Goal: Complete application form: Complete application form

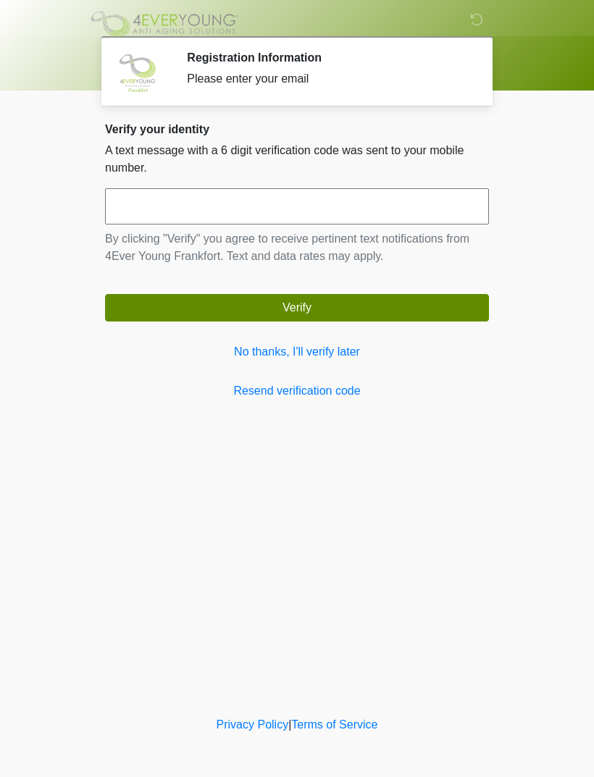
click at [156, 205] on input "text" at bounding box center [297, 206] width 384 height 36
type input "******"
click at [296, 307] on button "Verify" at bounding box center [297, 308] width 384 height 28
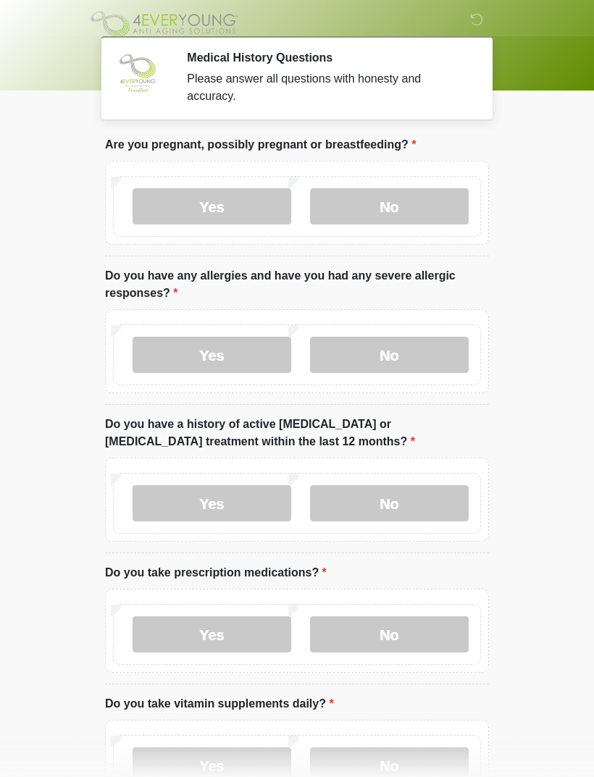
click at [384, 211] on label "No" at bounding box center [389, 206] width 159 height 36
click at [382, 364] on label "No" at bounding box center [389, 355] width 159 height 36
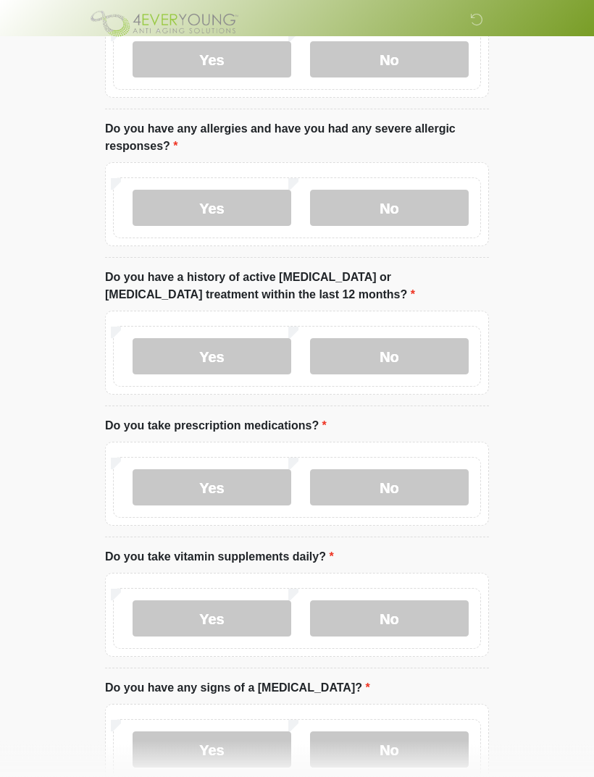
click at [381, 348] on label "No" at bounding box center [389, 357] width 159 height 36
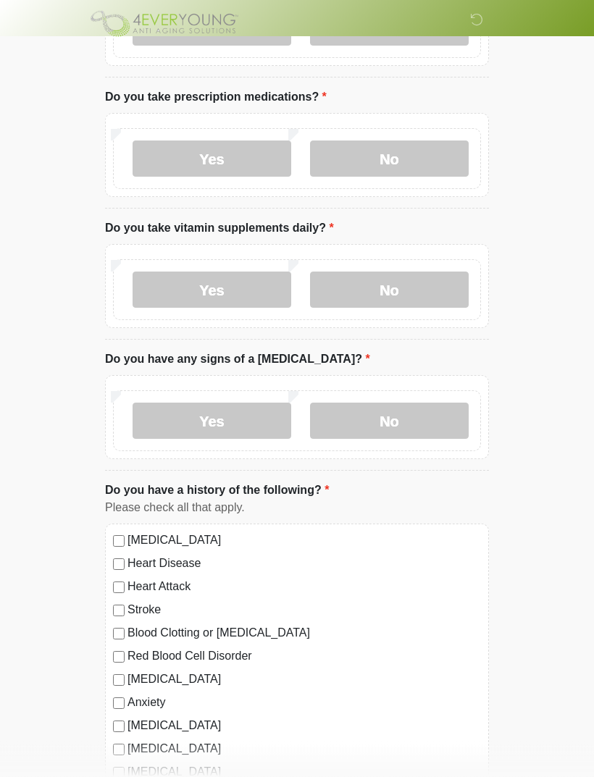
click at [225, 296] on label "Yes" at bounding box center [212, 290] width 159 height 36
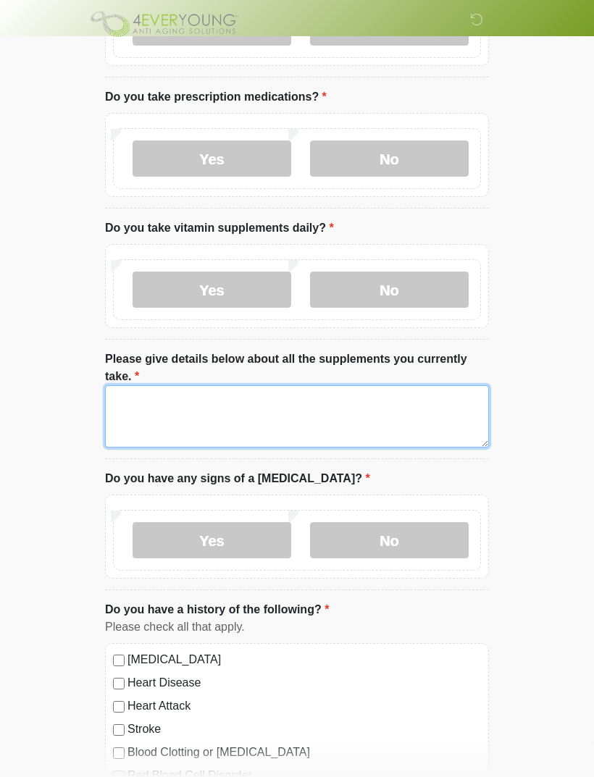
click at [179, 406] on textarea "Please give details below about all the supplements you currently take." at bounding box center [297, 416] width 384 height 62
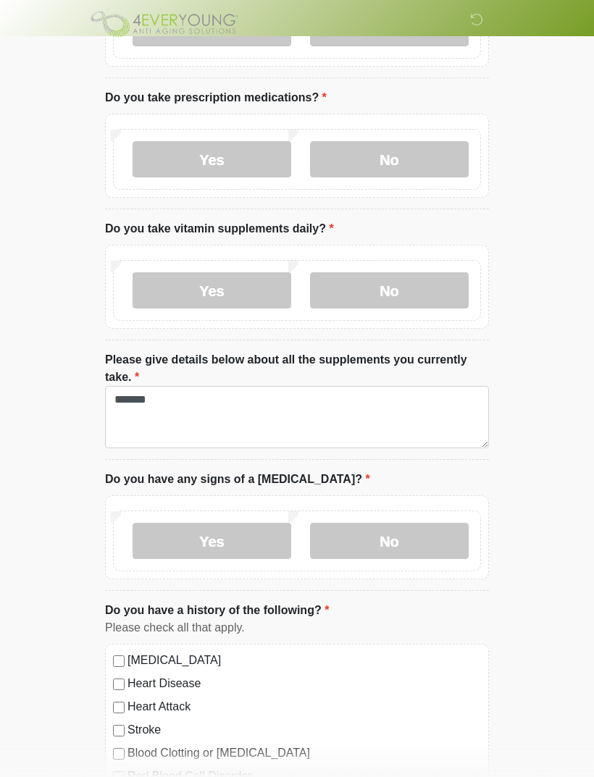
click at [389, 162] on label "No" at bounding box center [389, 159] width 159 height 36
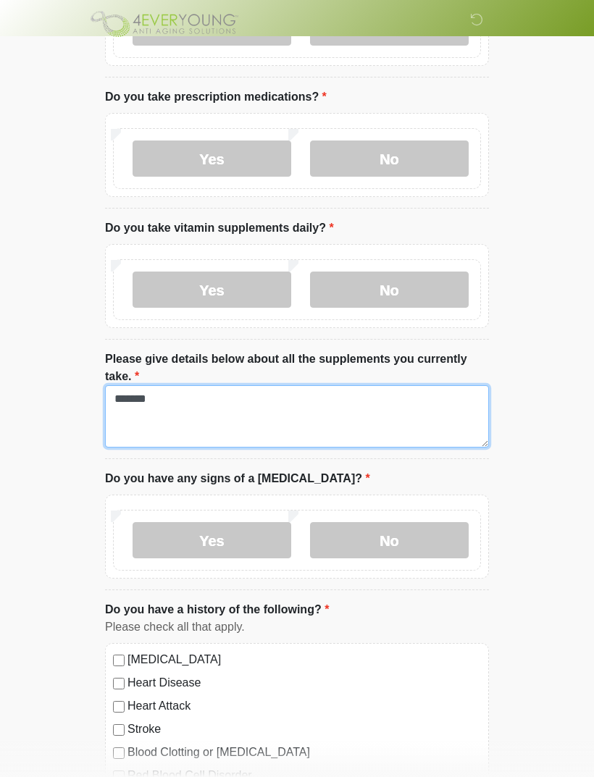
click at [199, 411] on textarea "******" at bounding box center [297, 416] width 384 height 62
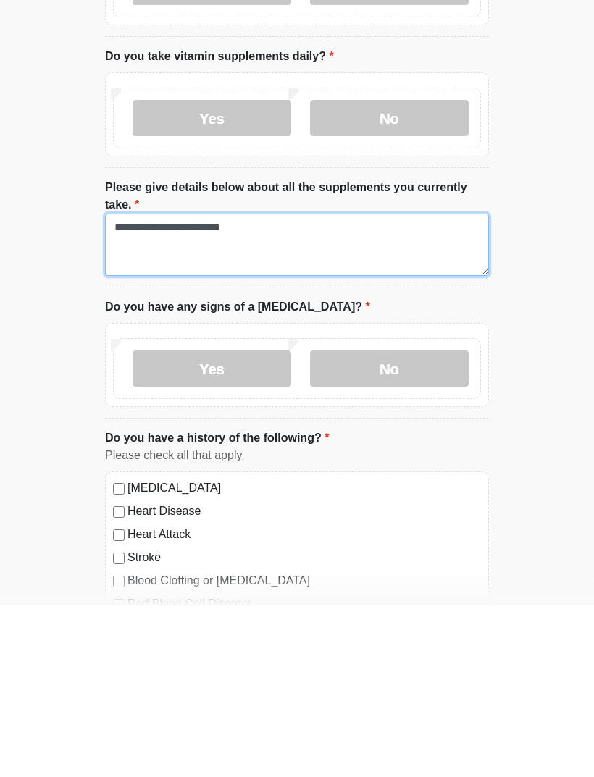
type textarea "**********"
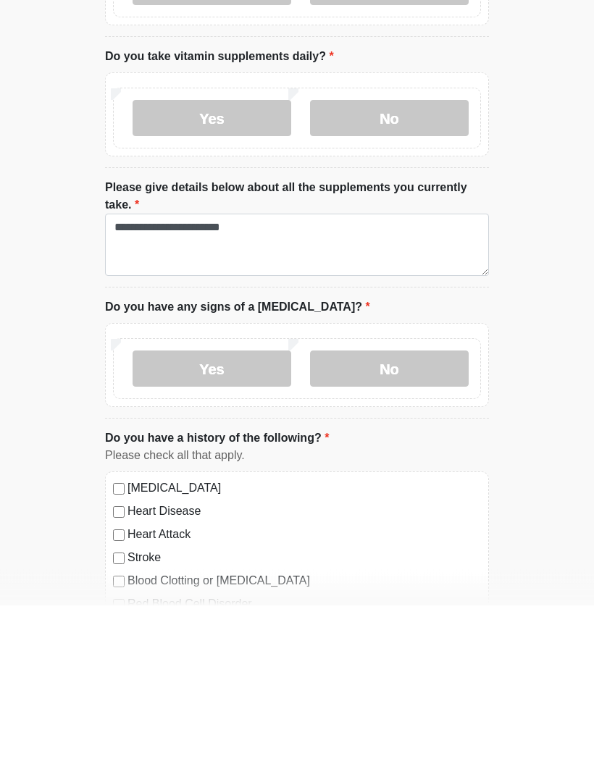
click at [396, 523] on label "No" at bounding box center [389, 541] width 159 height 36
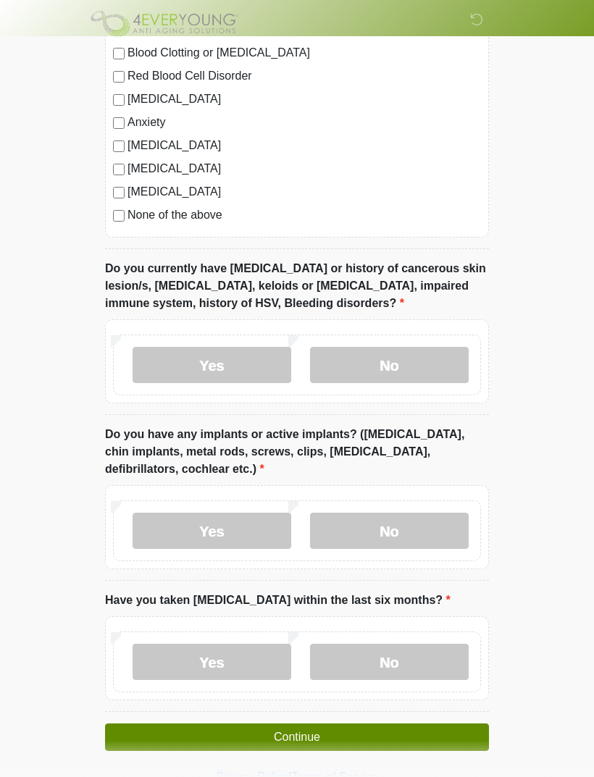
scroll to position [1178, 0]
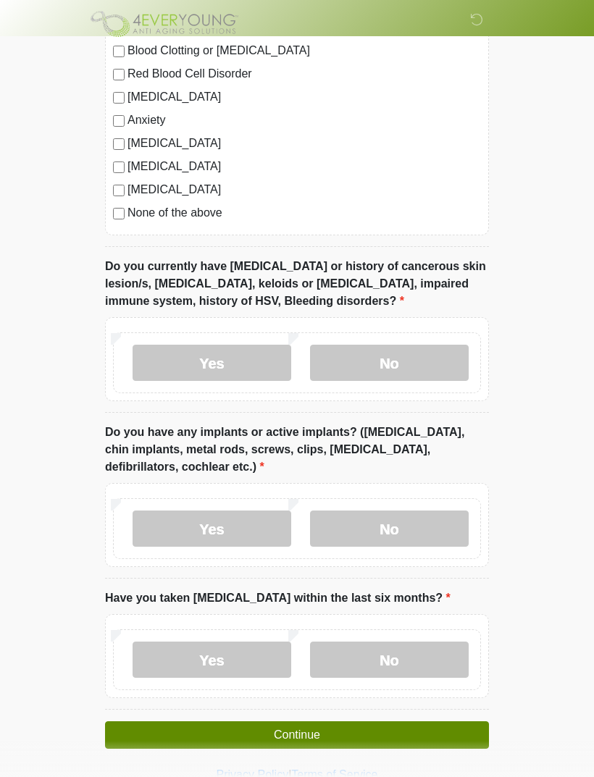
click at [377, 359] on label "No" at bounding box center [389, 363] width 159 height 36
click at [191, 538] on label "Yes" at bounding box center [212, 529] width 159 height 36
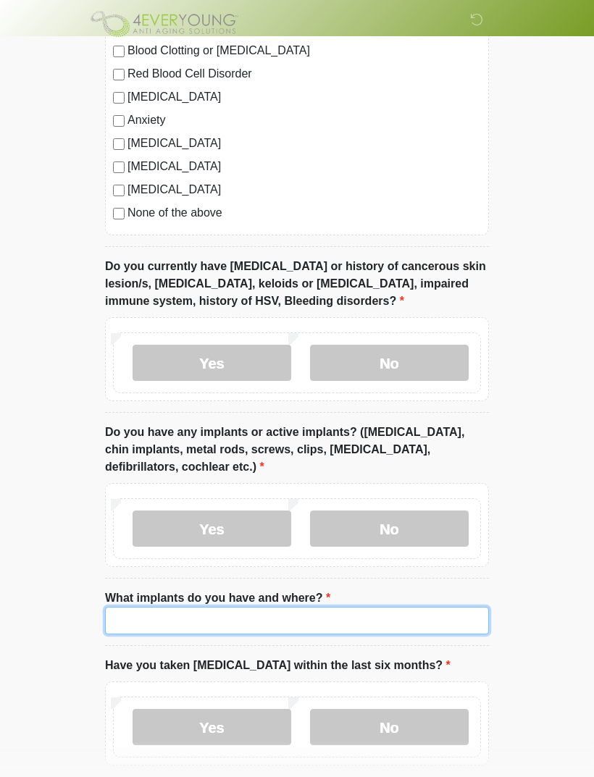
click at [166, 619] on input "What implants do you have and where?" at bounding box center [297, 621] width 384 height 28
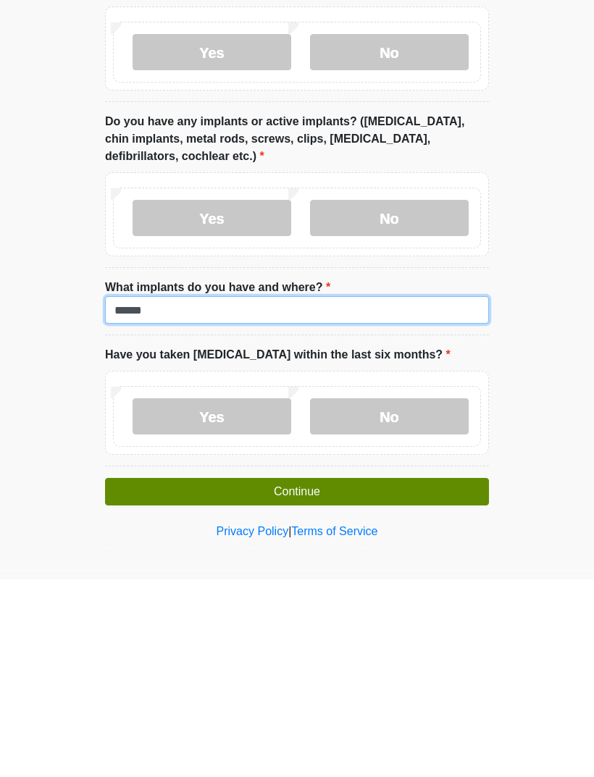
type input "******"
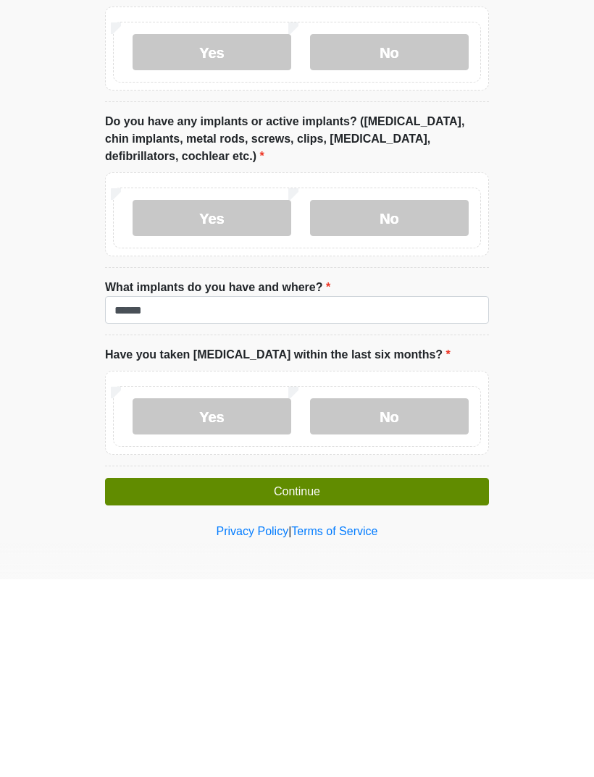
click at [409, 596] on label "No" at bounding box center [389, 614] width 159 height 36
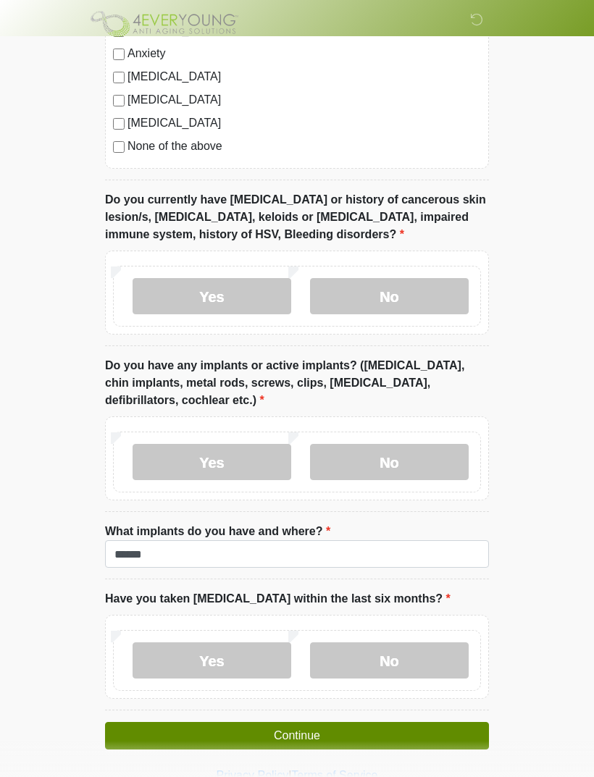
click at [325, 734] on button "Continue" at bounding box center [297, 736] width 384 height 28
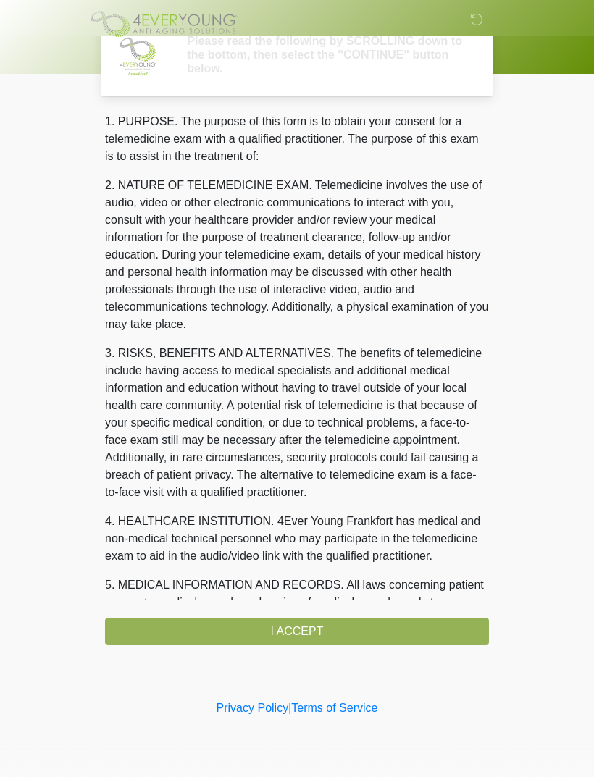
scroll to position [0, 0]
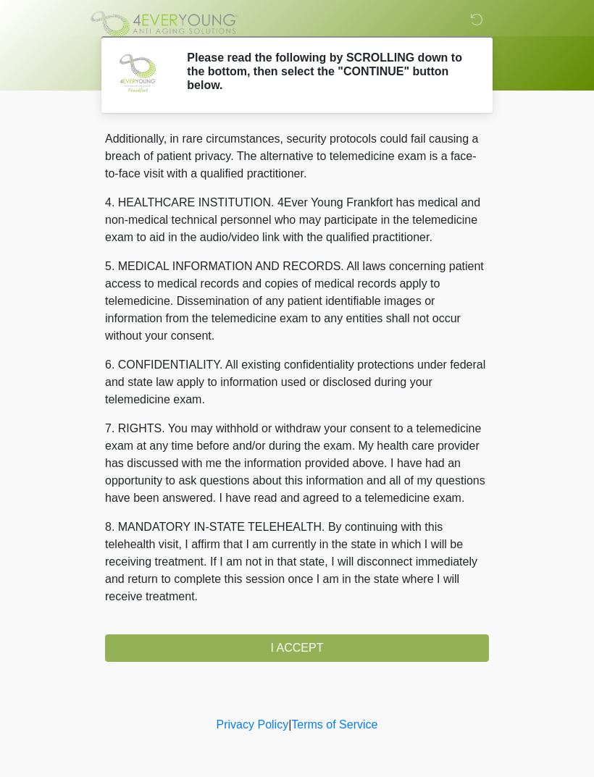
click at [283, 648] on button "I ACCEPT" at bounding box center [297, 649] width 384 height 28
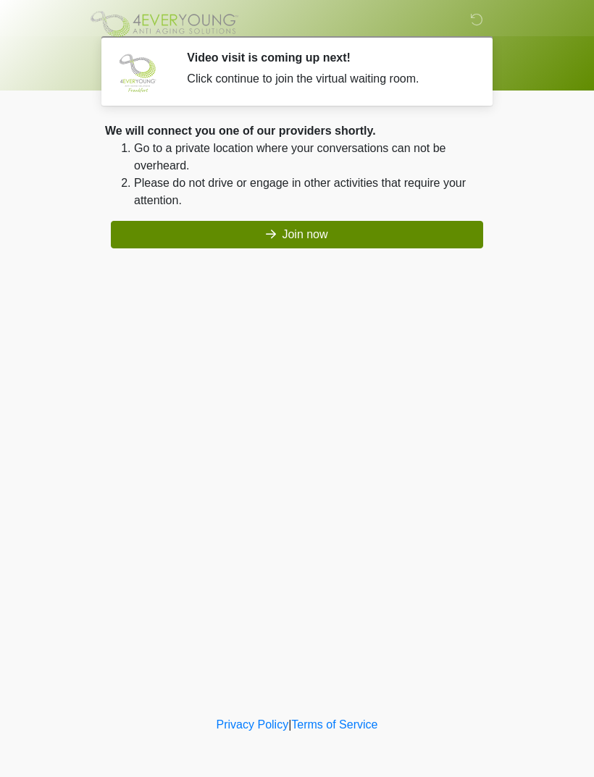
click at [335, 233] on button "Join now" at bounding box center [297, 235] width 372 height 28
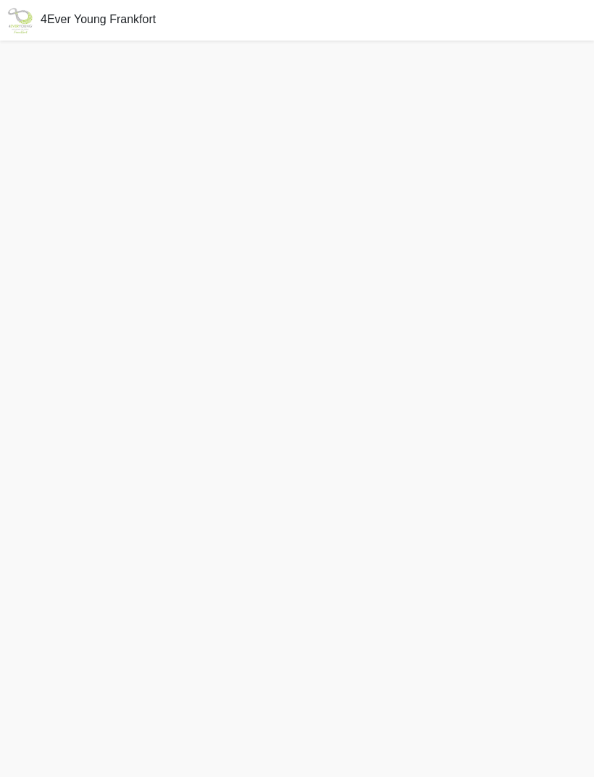
scroll to position [46, 0]
